Goal: Transaction & Acquisition: Purchase product/service

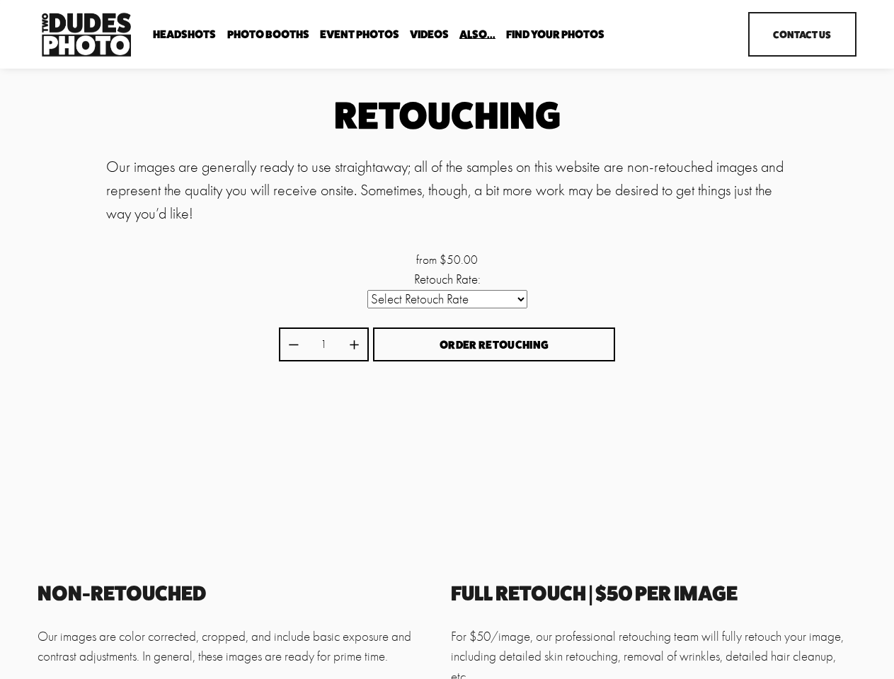
click at [446, 340] on span "Order Retouching" at bounding box center [493, 344] width 109 height 13
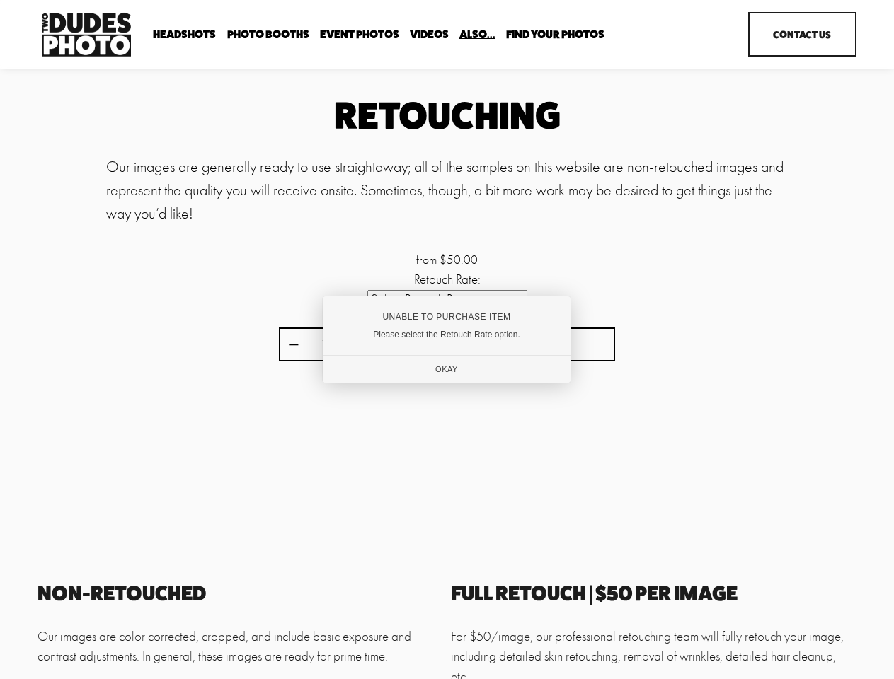
click at [446, 301] on div "Unable to Purchase Item Please select the Retouch Rate option. Okay" at bounding box center [447, 339] width 248 height 86
click at [293, 346] on div at bounding box center [447, 339] width 894 height 679
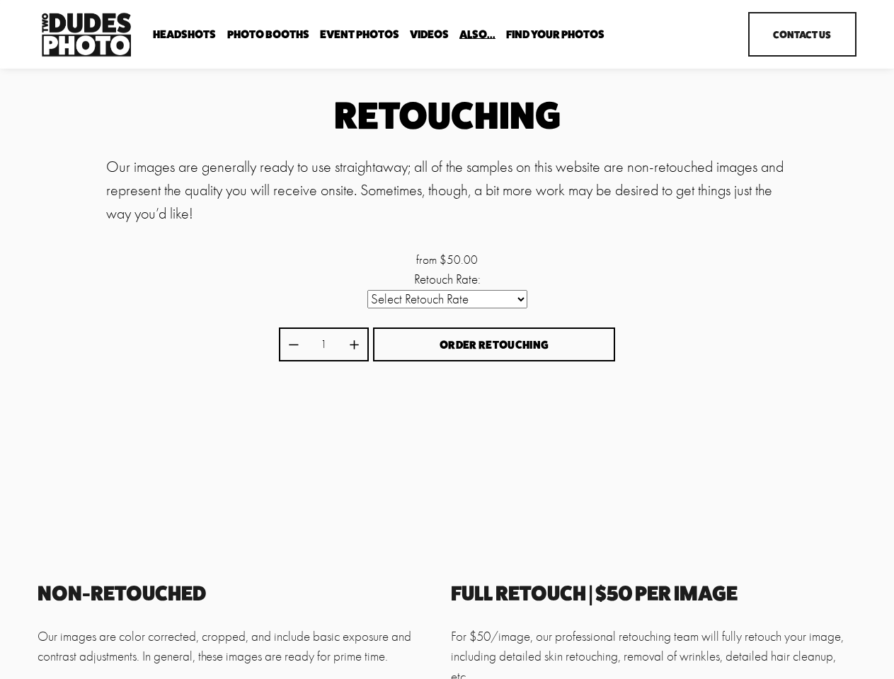
click at [354, 346] on div "Unable to Purchase Item Please select the Retouch Rate option. Okay" at bounding box center [447, 339] width 238 height 83
click at [494, 347] on div "Unable to Purchase Item Please select the Retouch Rate option. Okay" at bounding box center [447, 339] width 238 height 83
